Goal: Task Accomplishment & Management: Complete application form

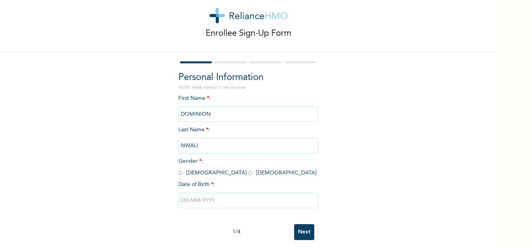
scroll to position [24, 0]
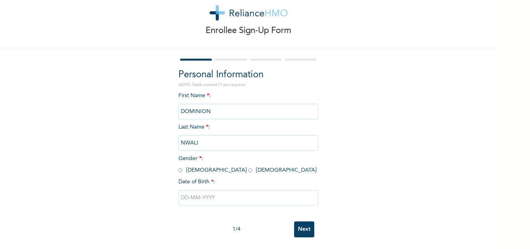
click at [178, 166] on input "radio" at bounding box center [180, 169] width 4 height 7
radio input "true"
click at [228, 192] on input "text" at bounding box center [248, 198] width 140 height 16
select select "9"
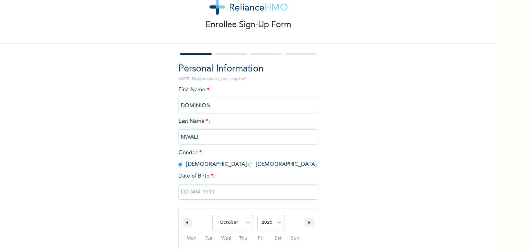
scroll to position [104, 0]
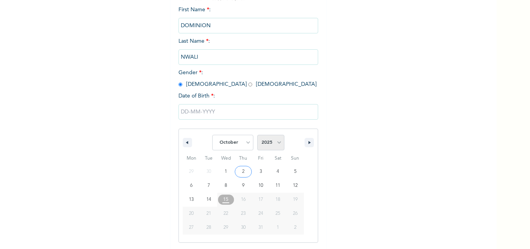
click at [275, 146] on select "2025 2024 2023 2022 2021 2020 2019 2018 2017 2016 2015 2014 2013 2012 2011 2010…" at bounding box center [270, 143] width 27 height 16
click at [257, 135] on select "2025 2024 2023 2022 2021 2020 2019 2018 2017 2016 2015 2014 2013 2012 2011 2010…" at bounding box center [270, 143] width 27 height 16
click at [277, 142] on select "2025 2024 2023 2022 2021 2020 2019 2018 2017 2016 2015 2014 2013 2012 2011 2010…" at bounding box center [270, 143] width 27 height 16
select select "1979"
click at [257, 135] on select "2025 2024 2023 2022 2021 2020 2019 2018 2017 2016 2015 2014 2013 2012 2011 2010…" at bounding box center [270, 143] width 27 height 16
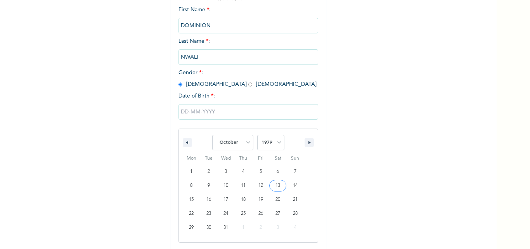
type input "[DATE]"
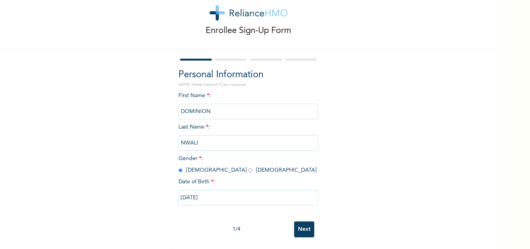
click at [306, 222] on input "Next" at bounding box center [304, 229] width 20 height 16
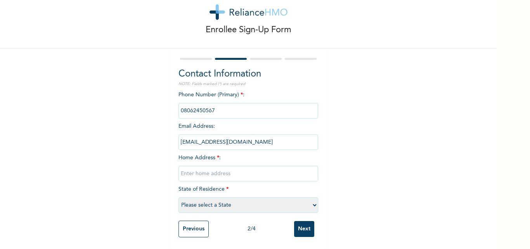
click at [238, 168] on input "text" at bounding box center [248, 174] width 140 height 16
type input "[STREET_ADDRESS]"
select select "25"
click at [299, 225] on input "Next" at bounding box center [304, 229] width 20 height 16
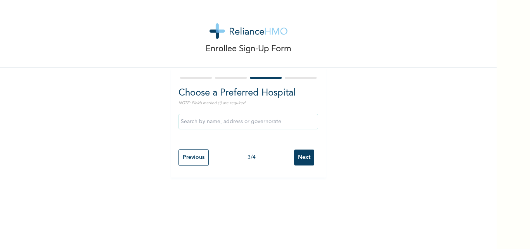
click at [255, 124] on input "text" at bounding box center [248, 122] width 140 height 16
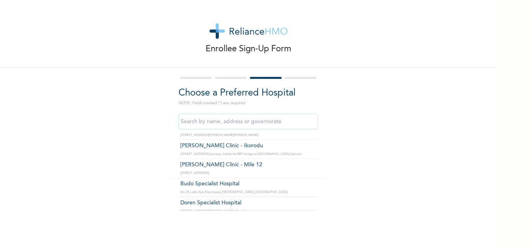
scroll to position [119, 0]
